Goal: Task Accomplishment & Management: Manage account settings

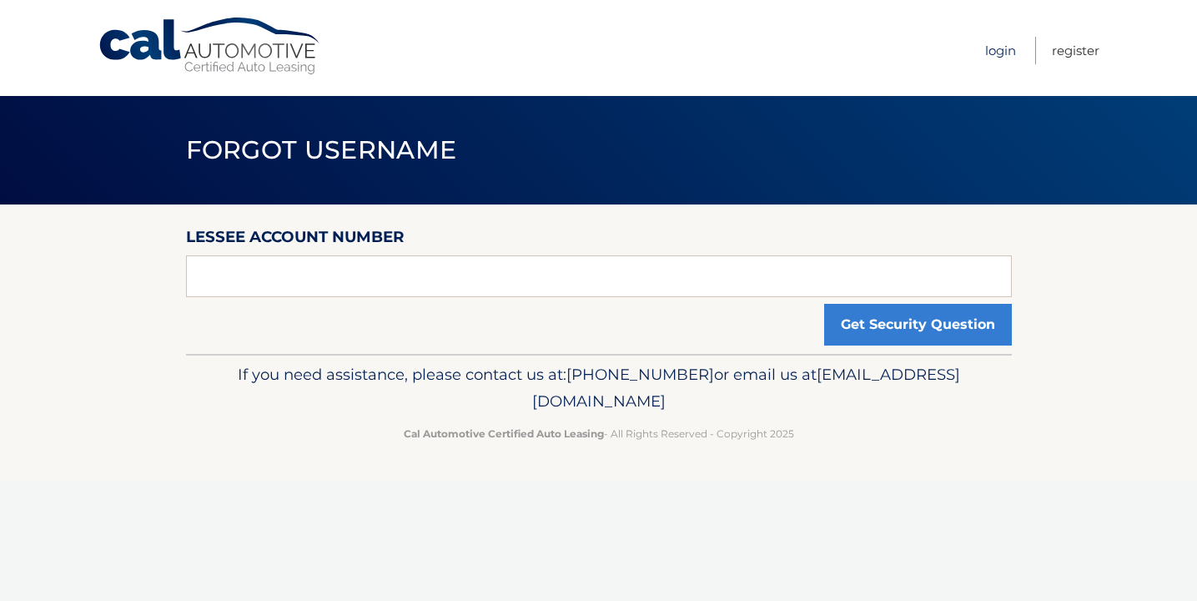
click at [994, 53] on link "Login" at bounding box center [1000, 51] width 31 height 28
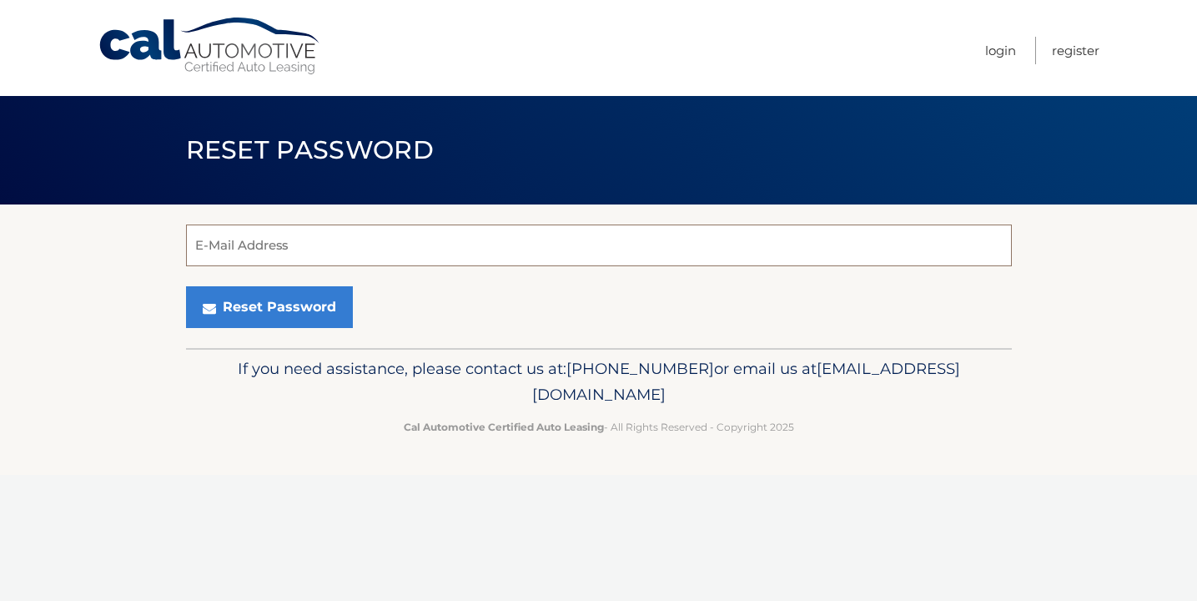
click at [902, 243] on input "E-Mail Address" at bounding box center [599, 245] width 826 height 42
type input "kelsey.kearns@aol.com"
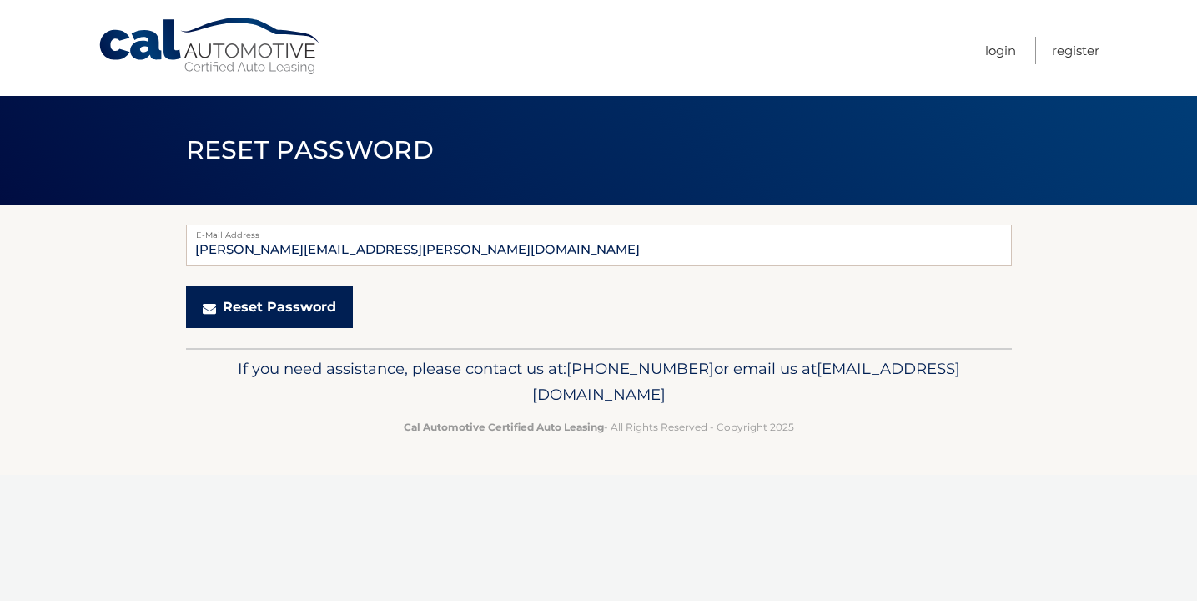
click at [314, 304] on button "Reset Password" at bounding box center [269, 307] width 167 height 42
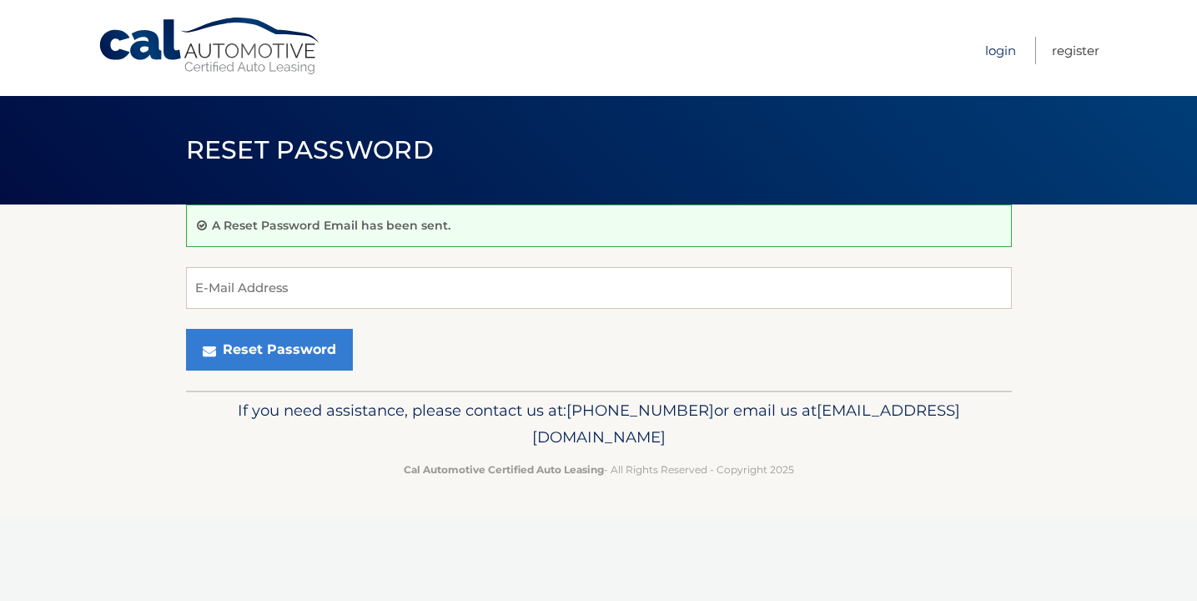
click at [992, 53] on link "Login" at bounding box center [1000, 51] width 31 height 28
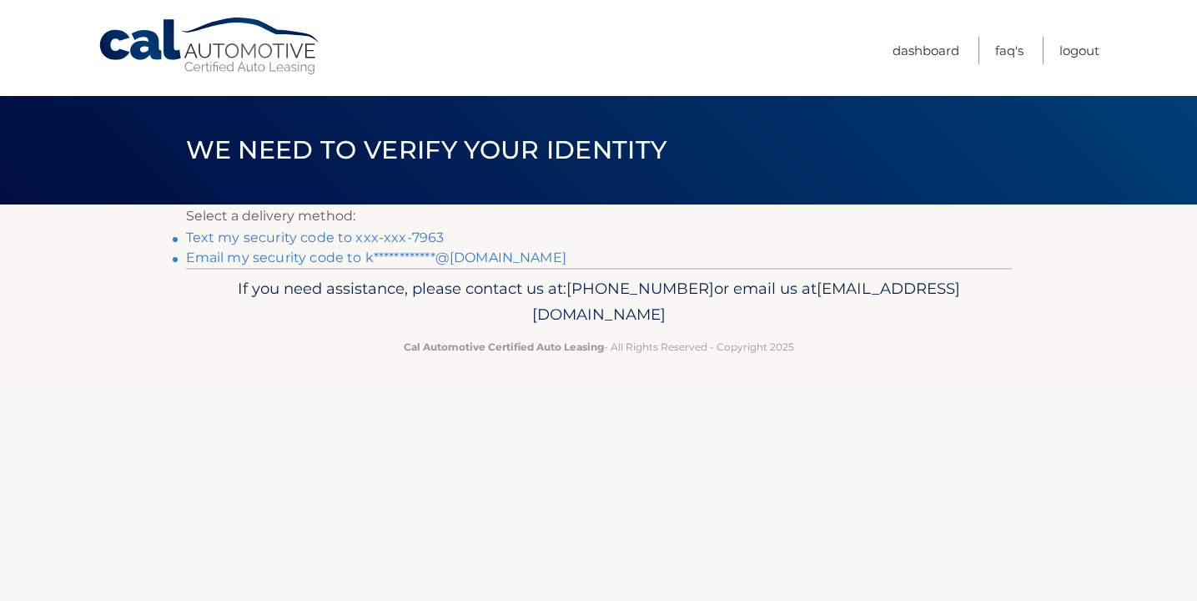
click at [424, 238] on link "Text my security code to xxx-xxx-7963" at bounding box center [315, 237] width 259 height 16
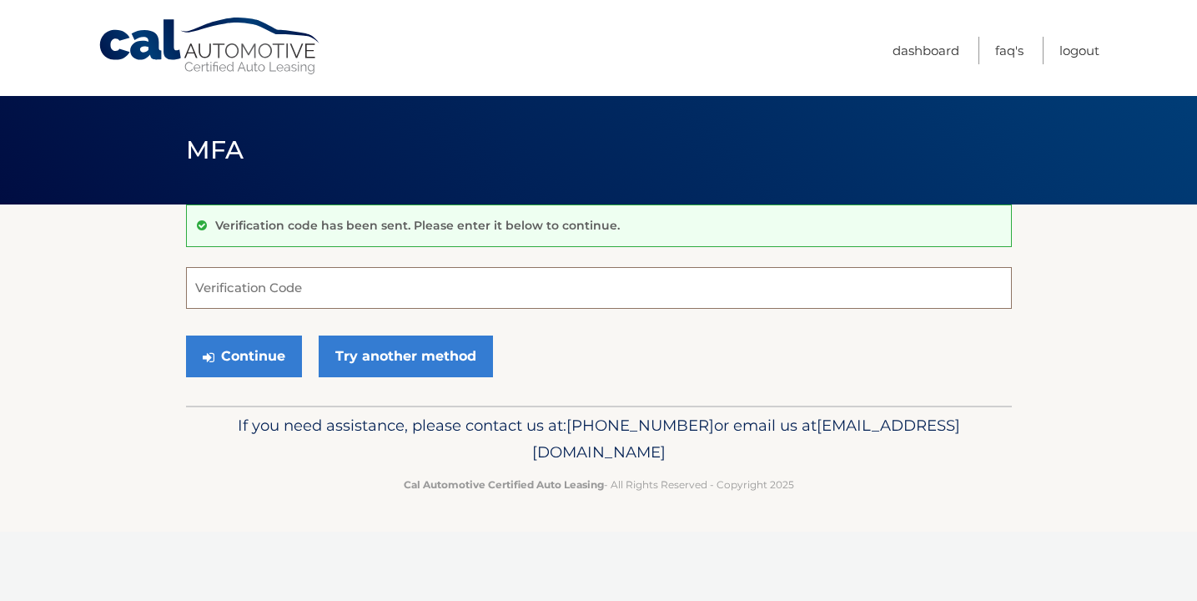
click at [405, 290] on input "Verification Code" at bounding box center [599, 288] width 826 height 42
type input "013982"
click at [276, 363] on button "Continue" at bounding box center [244, 356] width 116 height 42
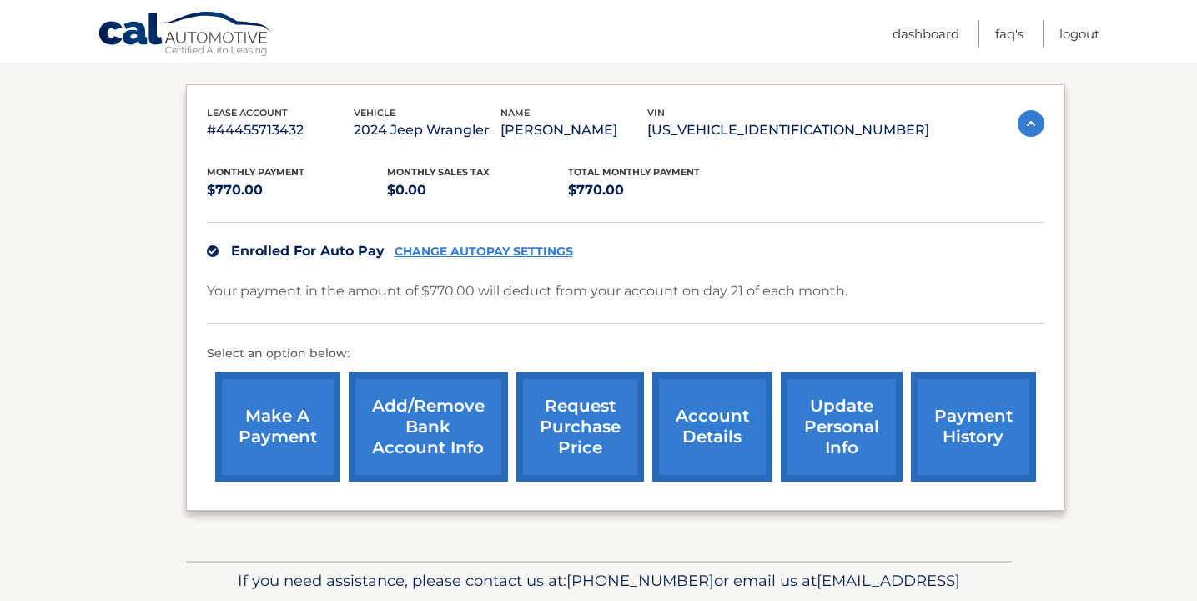
scroll to position [262, 0]
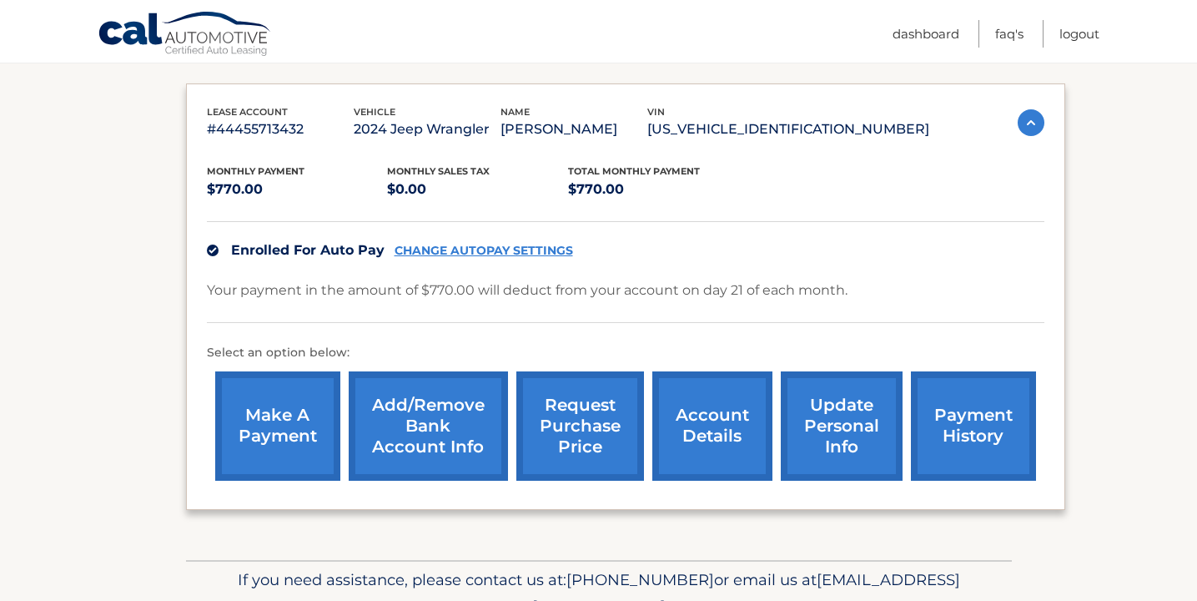
click at [450, 425] on link "Add/Remove bank account info" at bounding box center [428, 425] width 159 height 109
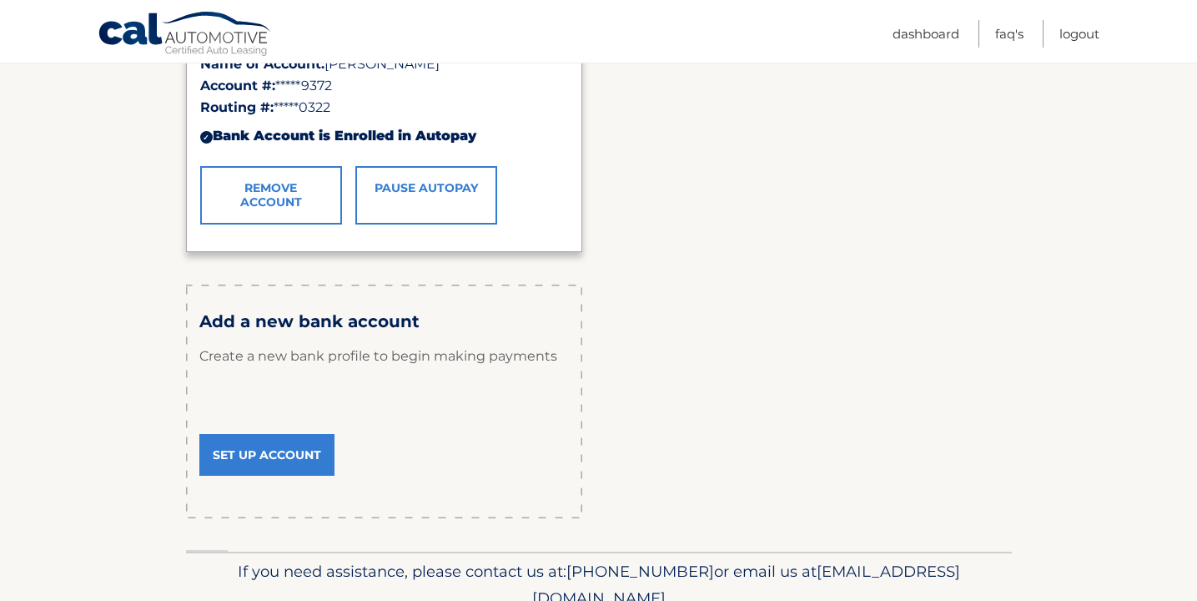
scroll to position [382, 0]
click at [256, 467] on link "Set Up Account" at bounding box center [266, 454] width 135 height 42
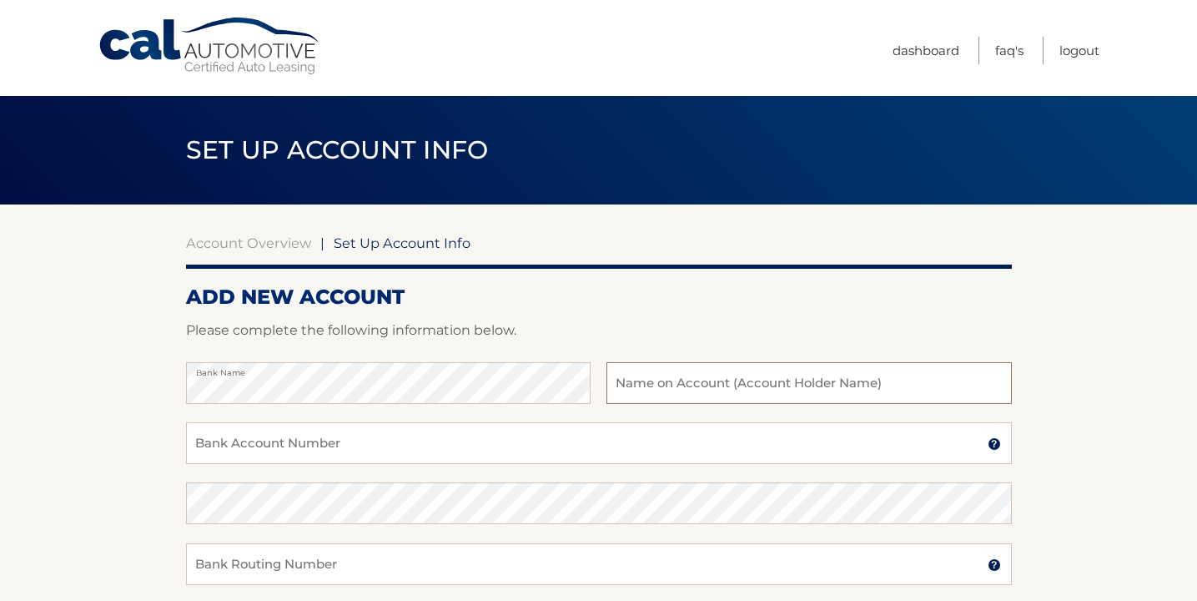
click at [663, 379] on input "text" at bounding box center [808, 383] width 405 height 42
type input "Savingws"
click at [444, 447] on input "Bank Account Number" at bounding box center [599, 443] width 826 height 42
type input "36300485052"
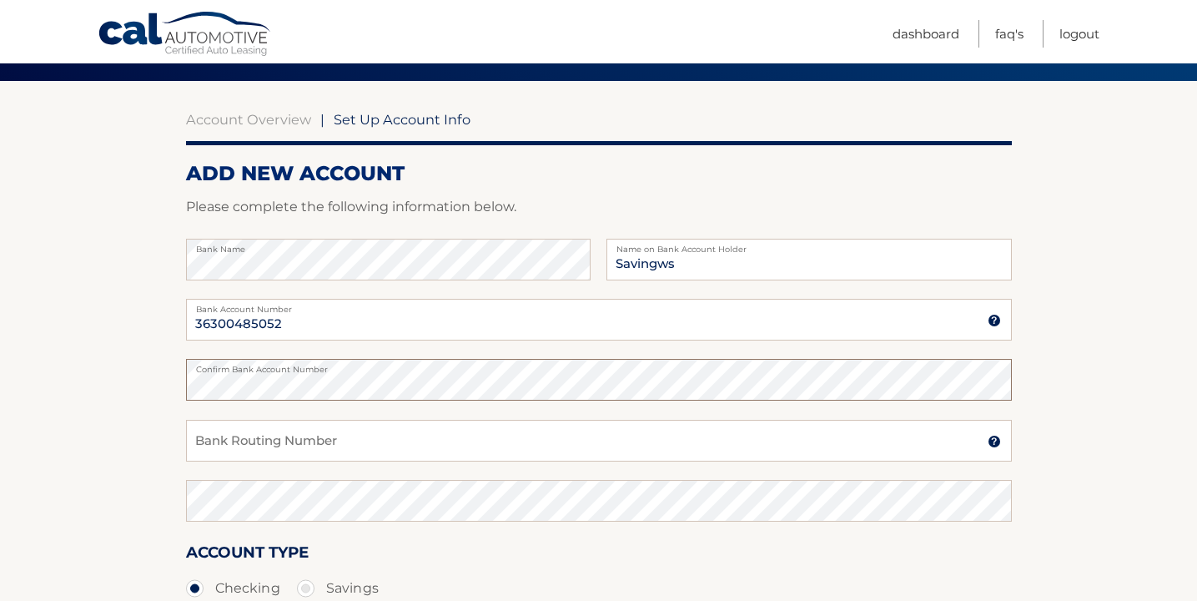
scroll to position [152, 0]
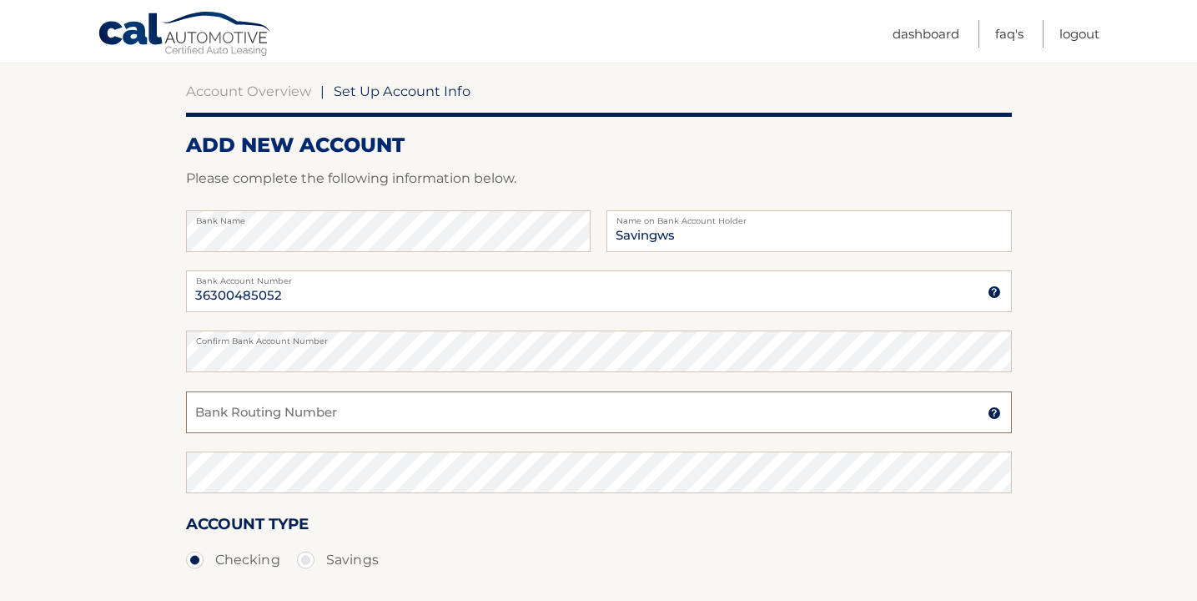
click at [458, 412] on input "Bank Routing Number" at bounding box center [599, 412] width 826 height 42
type input "031176110"
click at [348, 556] on label "Savings" at bounding box center [338, 559] width 82 height 33
click at [320, 556] on input "Savings" at bounding box center [312, 556] width 17 height 27
radio input "true"
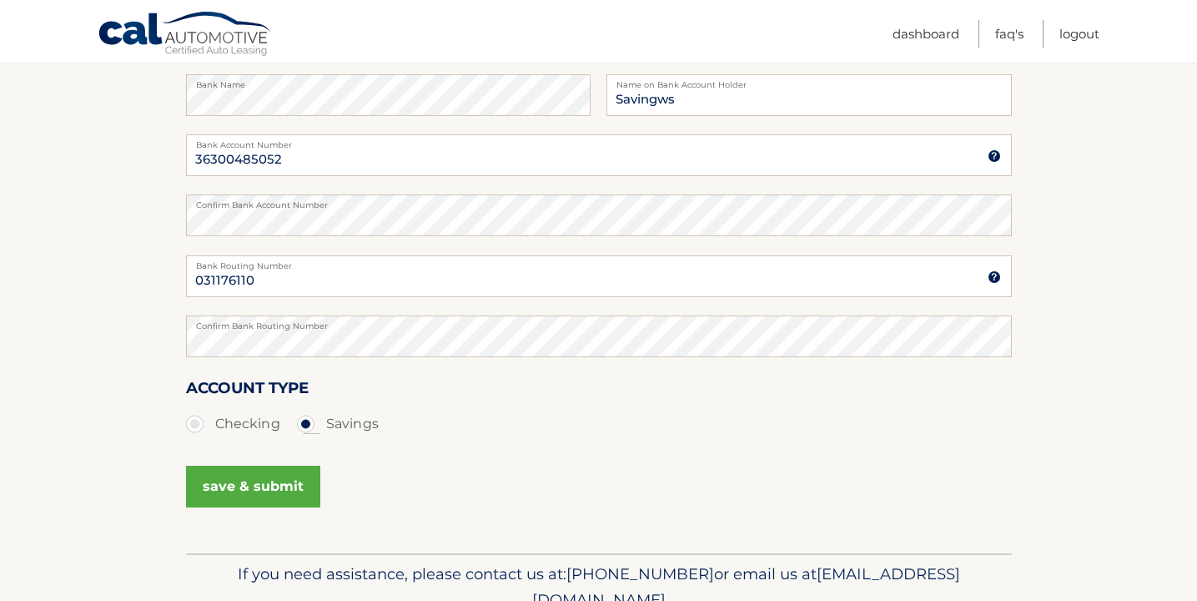
scroll to position [367, 0]
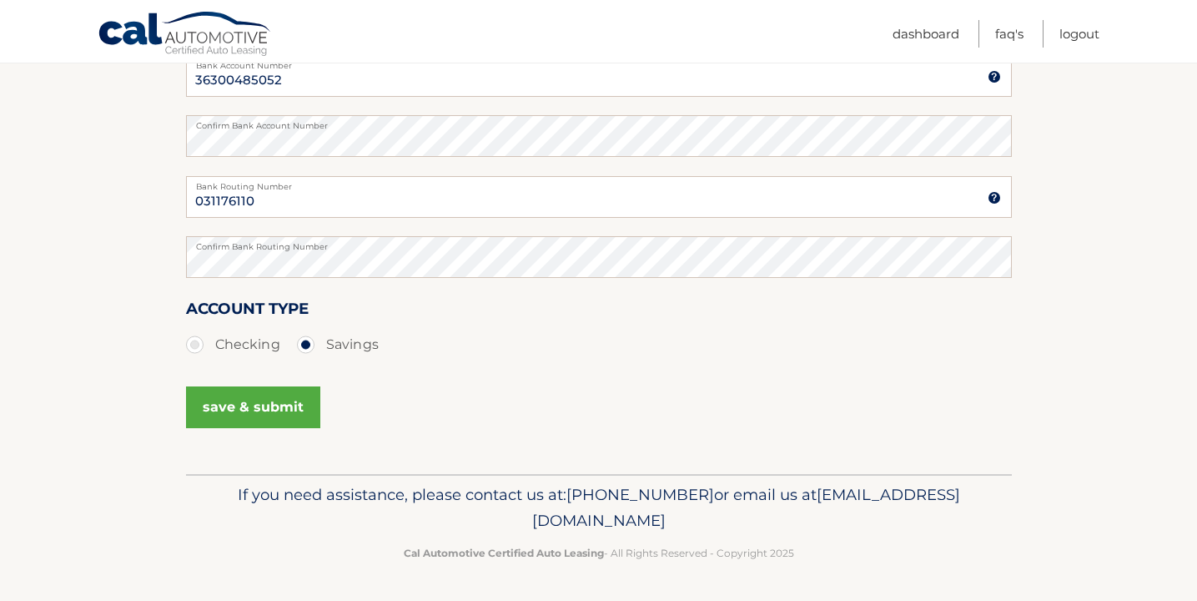
click at [269, 415] on button "save & submit" at bounding box center [253, 407] width 134 height 42
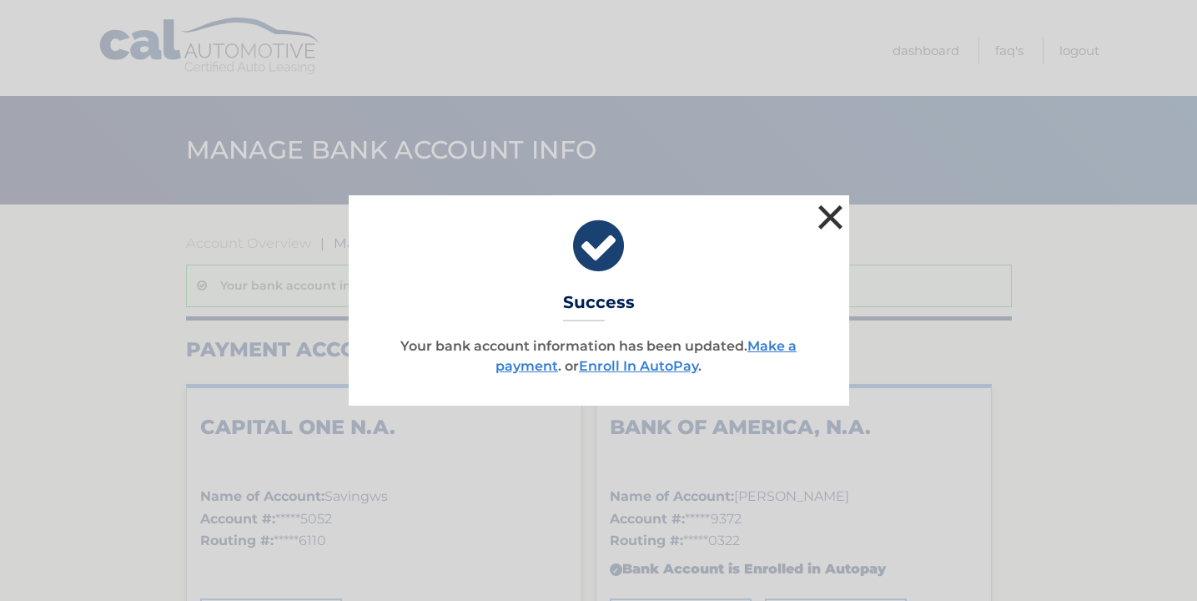
click at [828, 218] on button "×" at bounding box center [830, 216] width 33 height 33
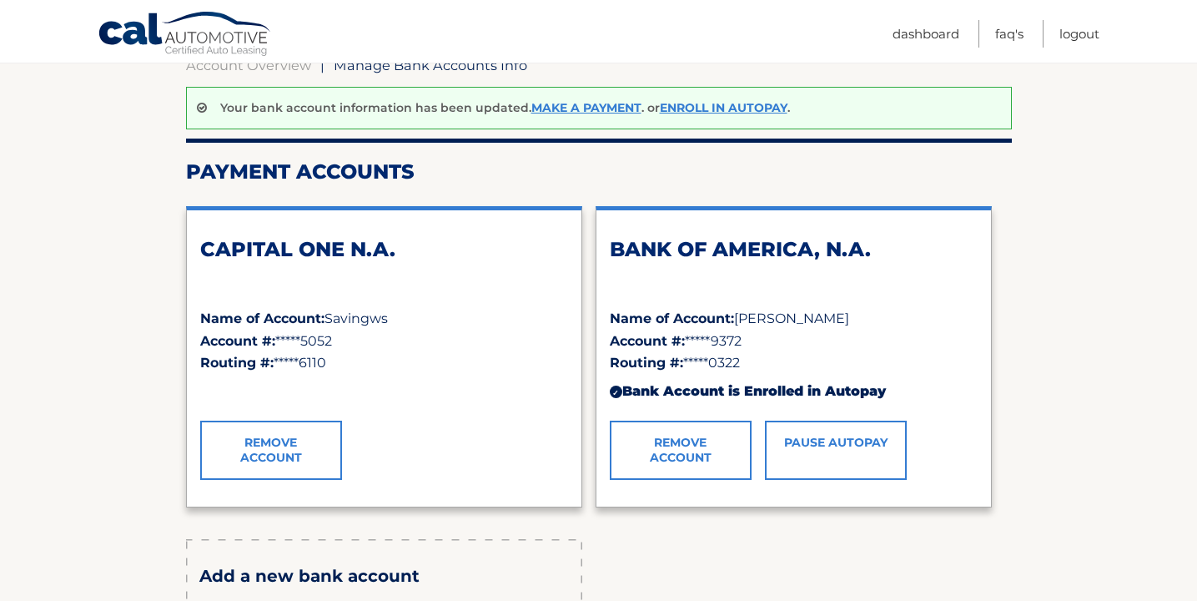
scroll to position [179, 0]
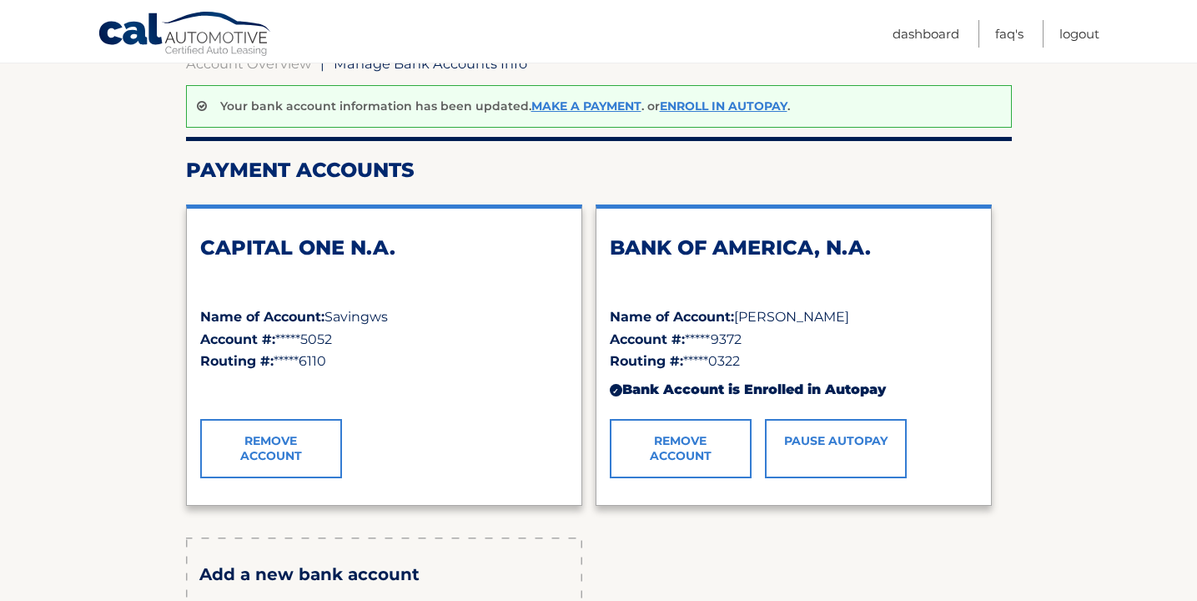
click at [823, 446] on link "Pause AutoPay" at bounding box center [836, 448] width 142 height 58
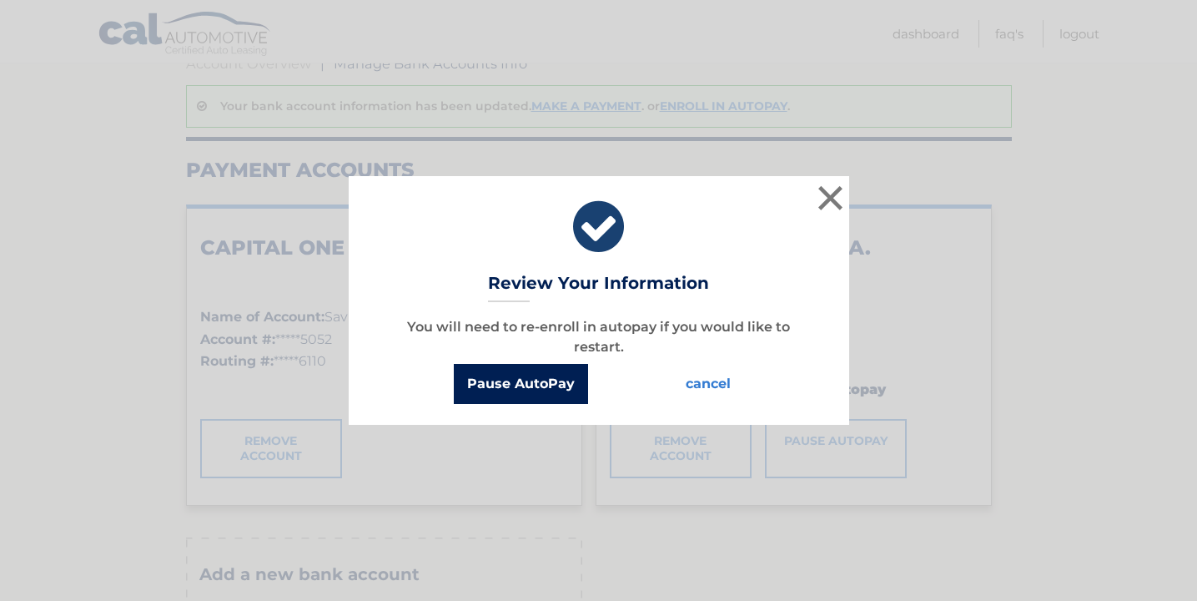
click at [559, 400] on button "Pause AutoPay" at bounding box center [521, 384] width 134 height 40
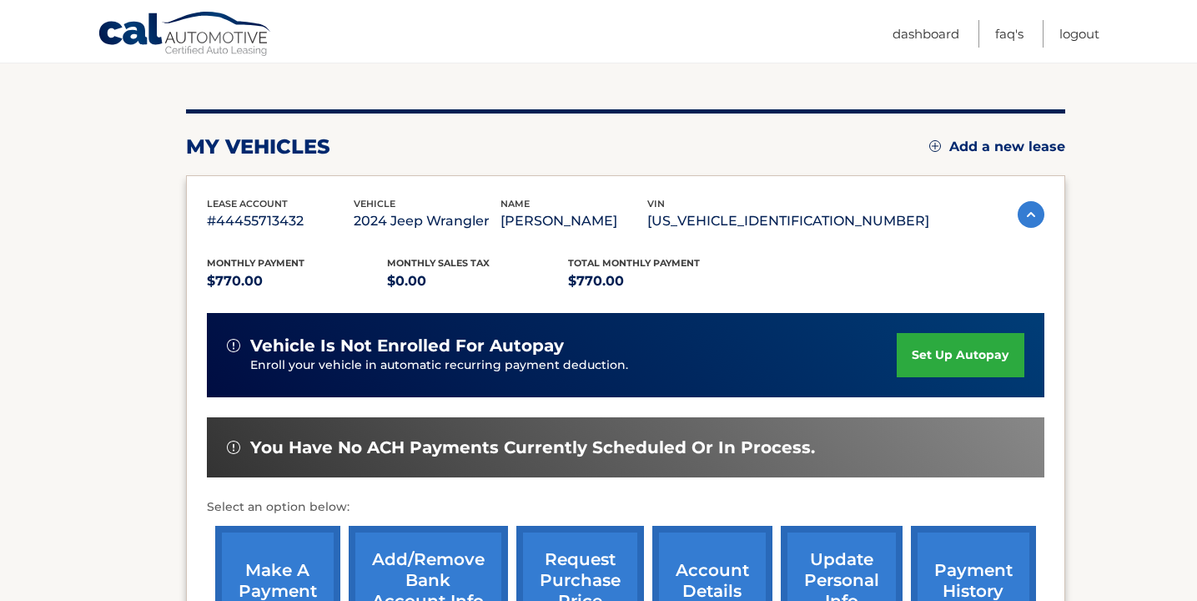
scroll to position [172, 0]
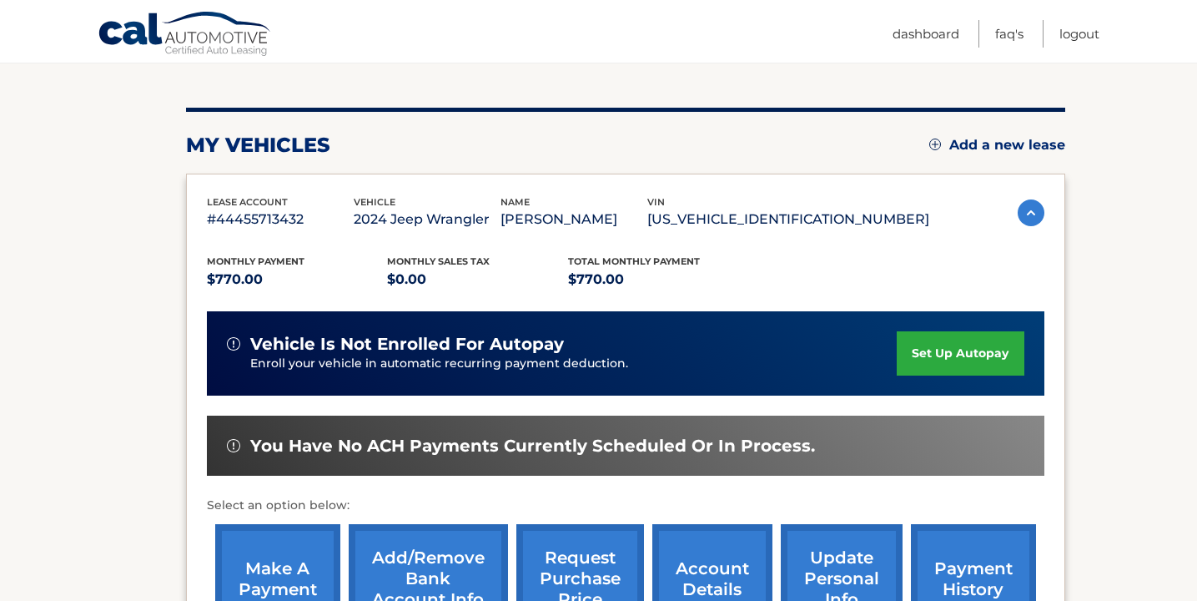
click at [944, 353] on link "set up autopay" at bounding box center [960, 353] width 127 height 44
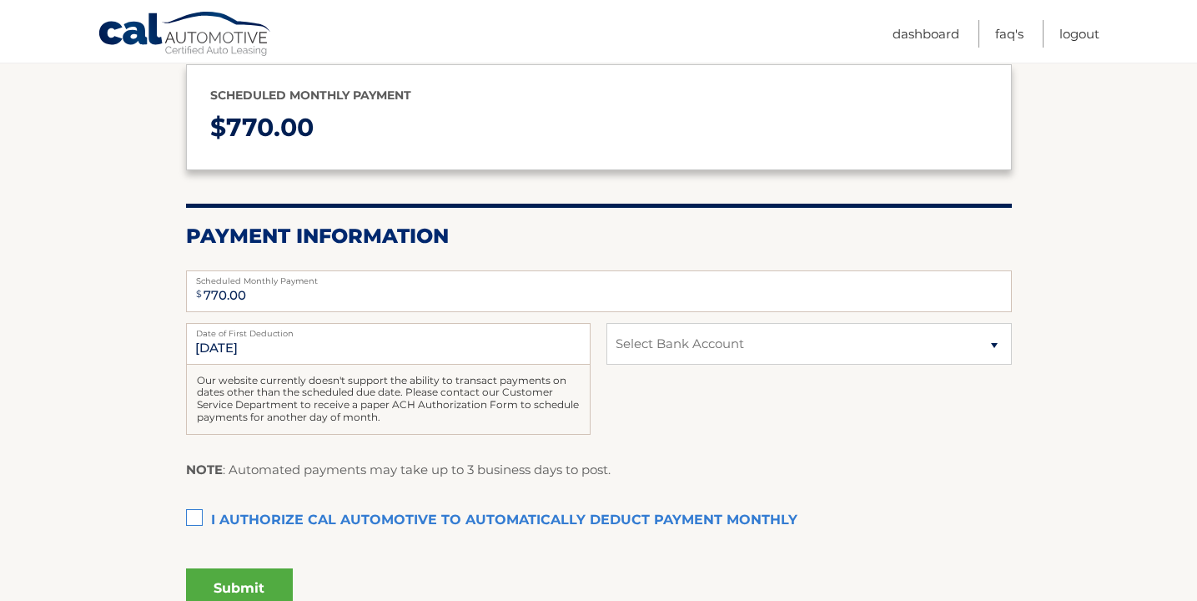
scroll to position [202, 0]
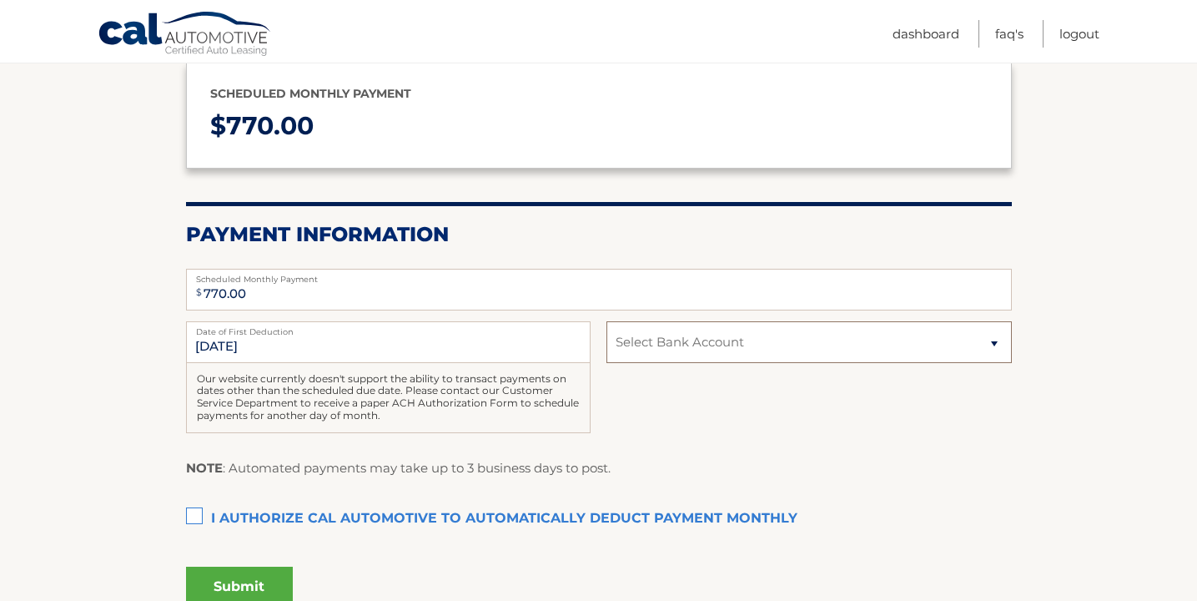
click at [944, 353] on select "Select Bank Account Savings CAPITAL ONE N.A. *****5052 Savings BANK OF AMERICA,…" at bounding box center [808, 342] width 405 height 42
click at [934, 328] on select "Select Bank Account Savings CAPITAL ONE N.A. *****5052 Savings BANK OF AMERICA,…" at bounding box center [808, 342] width 405 height 42
select select "ZjQyZmYyOGItMDQ5Ni00YjRiLTk0NGQtNjNlYWU2OGI4YjEw"
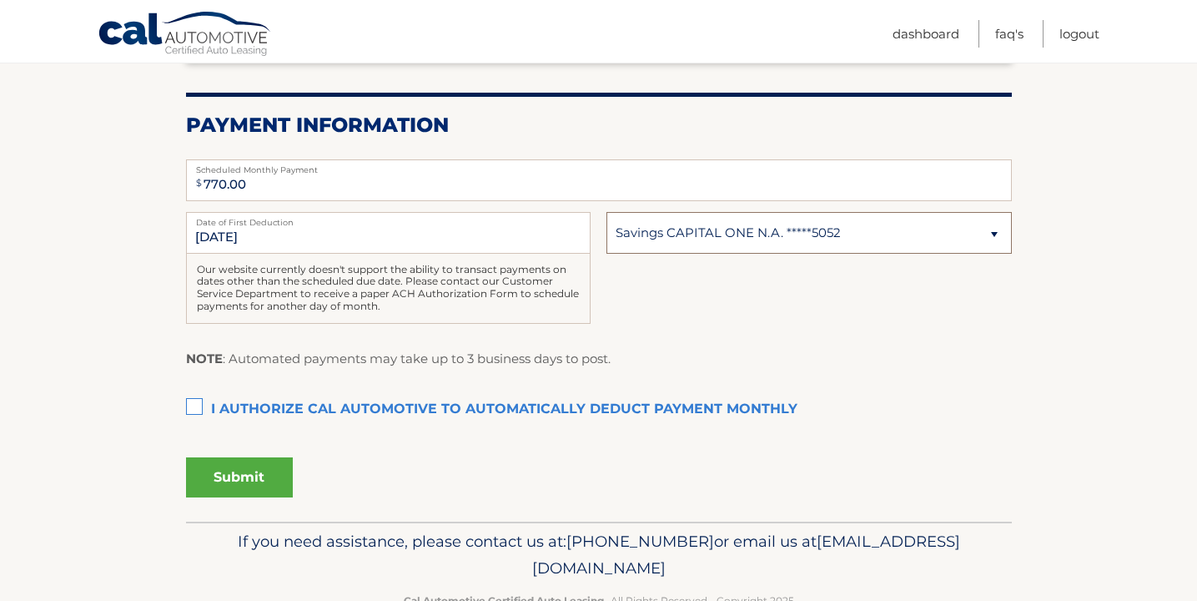
scroll to position [334, 0]
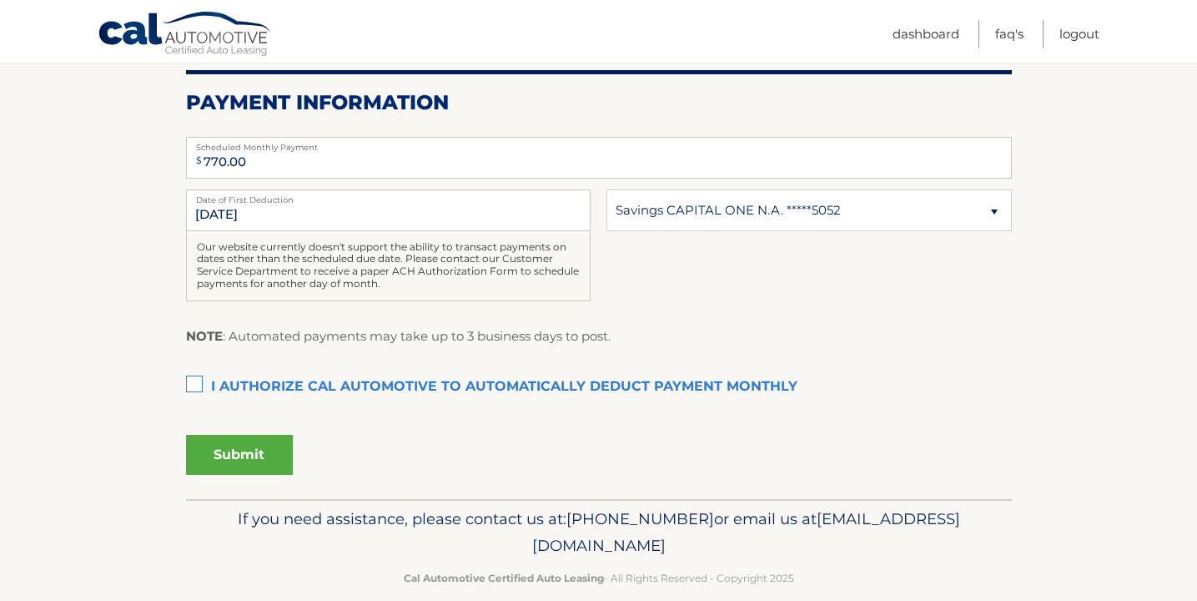
click at [196, 385] on label "I authorize cal automotive to automatically deduct payment monthly This checkbo…" at bounding box center [599, 386] width 826 height 33
click at [0, 0] on input "I authorize cal automotive to automatically deduct payment monthly This checkbo…" at bounding box center [0, 0] width 0 height 0
click at [234, 455] on button "Submit" at bounding box center [239, 455] width 107 height 40
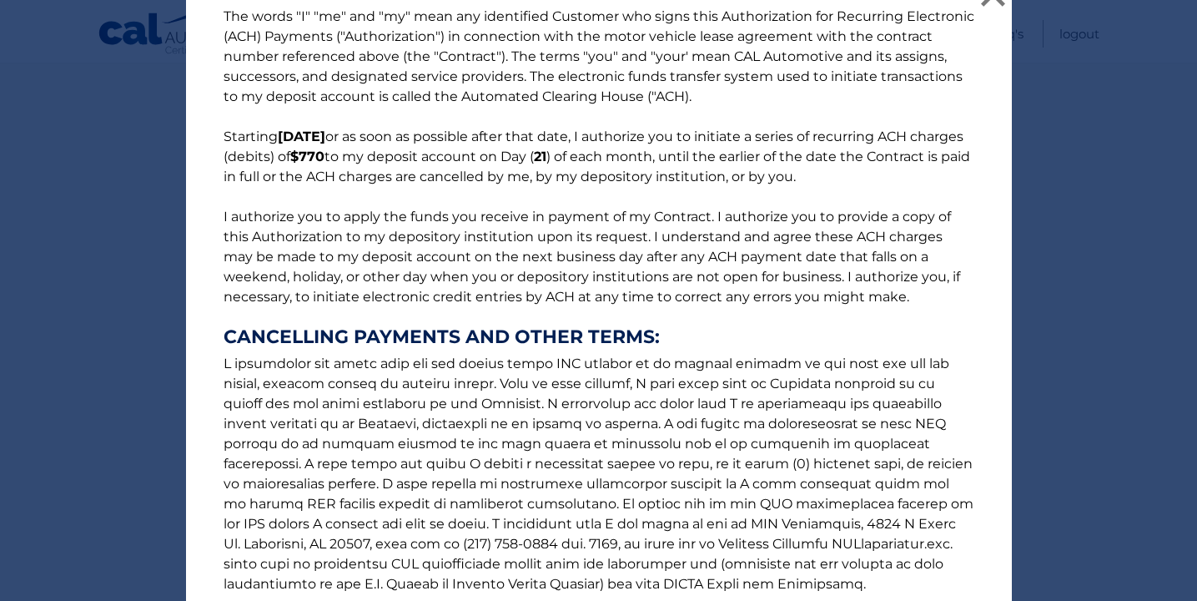
scroll to position [207, 0]
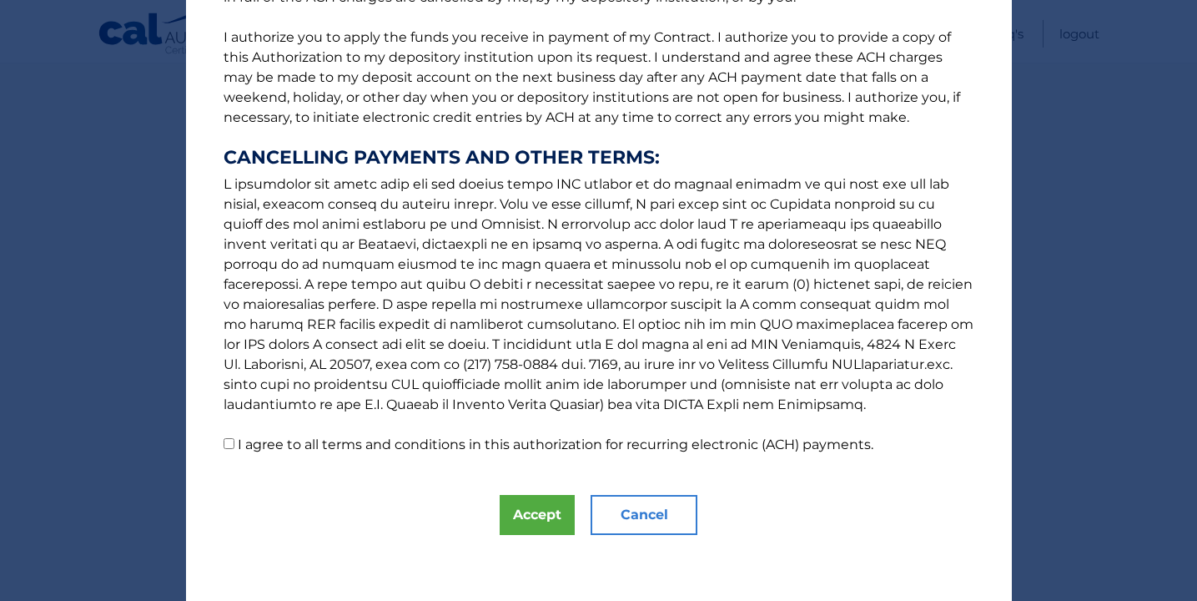
click at [379, 452] on label "I agree to all terms and conditions in this authorization for recurring electro…" at bounding box center [556, 444] width 636 height 16
click at [234, 449] on input "I agree to all terms and conditions in this authorization for recurring electro…" at bounding box center [229, 443] width 11 height 11
checkbox input "true"
click at [525, 507] on button "Accept" at bounding box center [537, 515] width 75 height 40
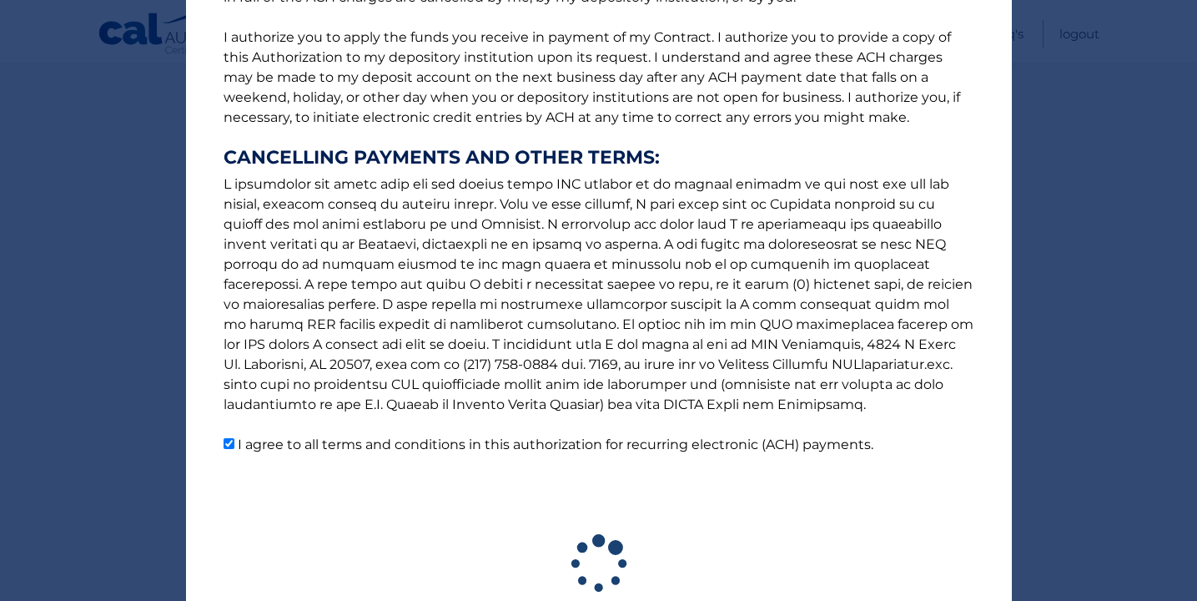
scroll to position [311, 0]
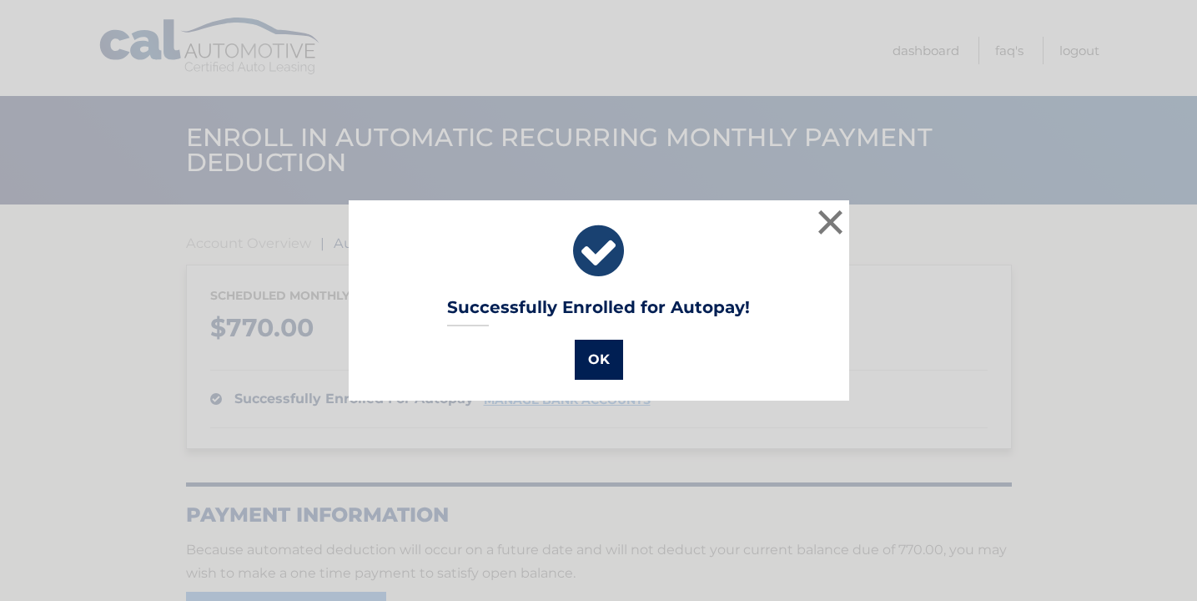
click at [601, 361] on button "OK" at bounding box center [599, 360] width 48 height 40
